Goal: Find specific page/section: Find specific page/section

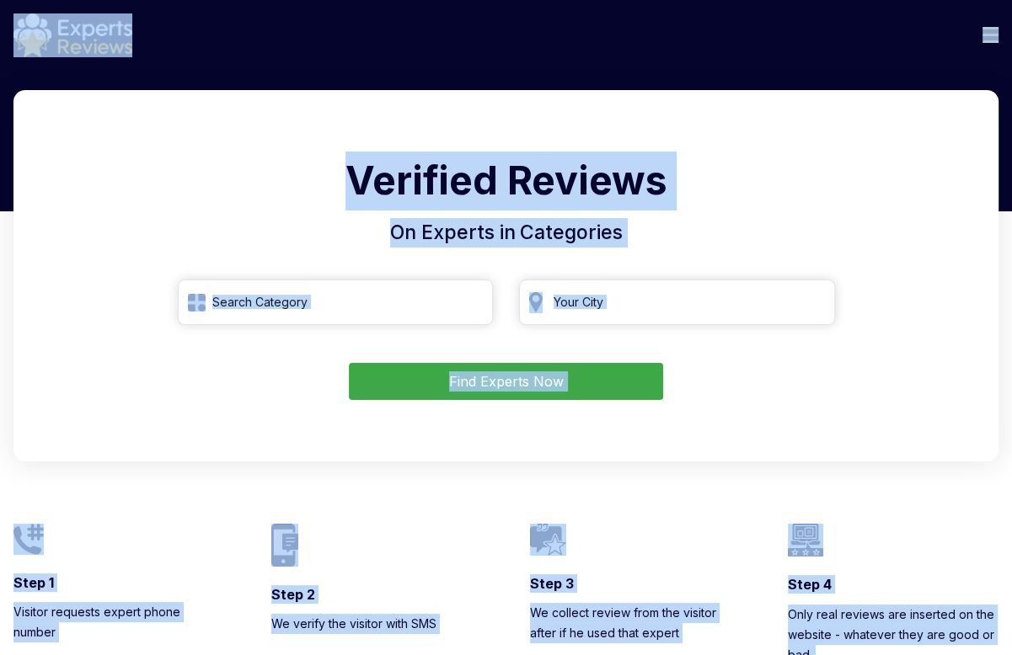
click at [326, 195] on h1 "Verified Reviews" at bounding box center [506, 185] width 944 height 67
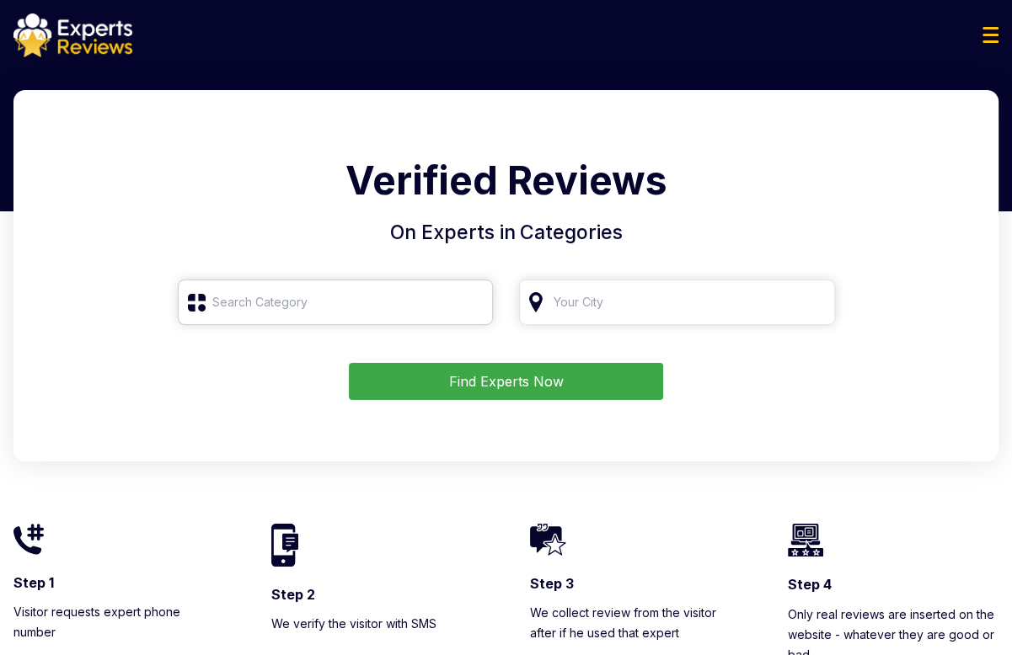
click at [445, 297] on input "search" at bounding box center [336, 302] width 316 height 45
click at [283, 314] on input "search" at bounding box center [336, 302] width 316 height 45
click at [286, 307] on input "R" at bounding box center [336, 302] width 316 height 45
drag, startPoint x: 336, startPoint y: 314, endPoint x: 380, endPoint y: 257, distance: 72.1
click at [338, 308] on input "R" at bounding box center [336, 302] width 316 height 45
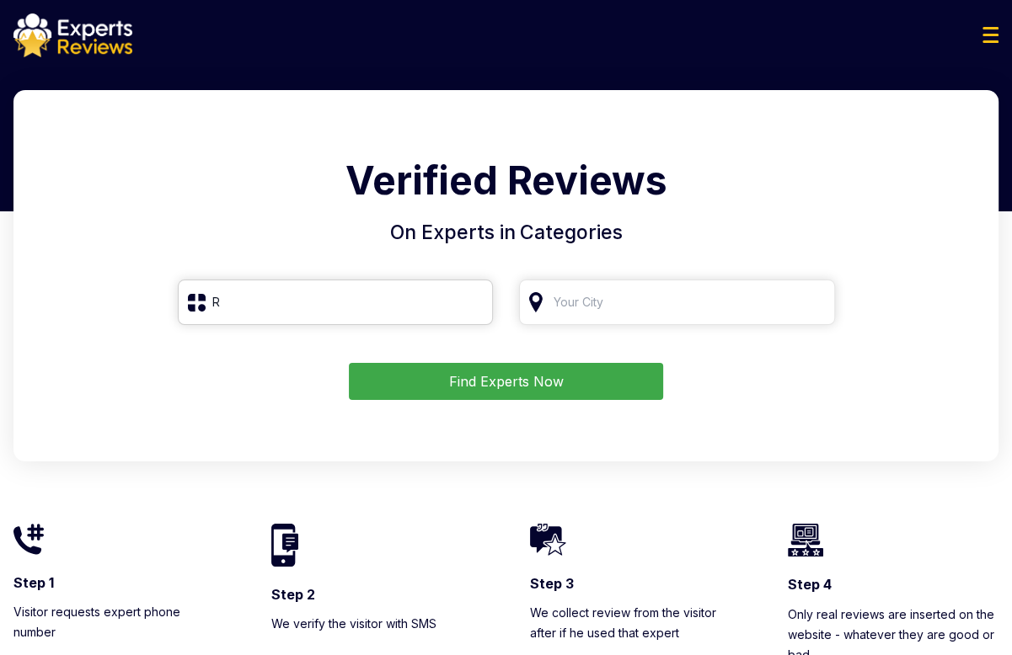
type input "R"
